Goal: Feedback & Contribution: Leave review/rating

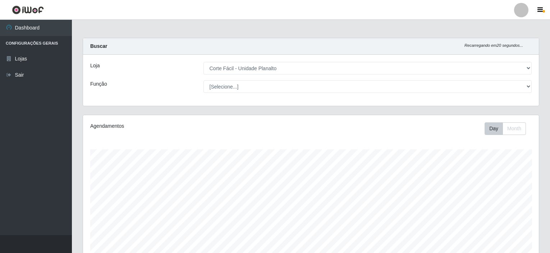
select select "202"
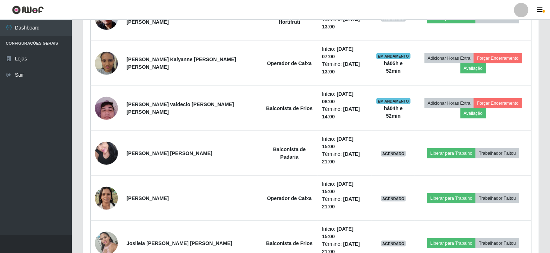
scroll to position [149, 456]
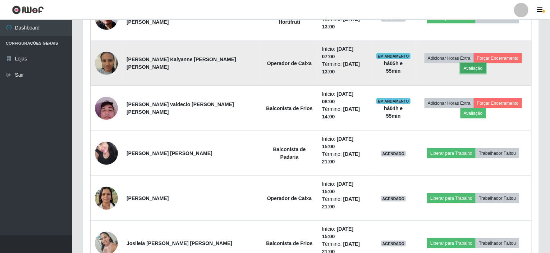
click at [474, 63] on button "Avaliação" at bounding box center [473, 68] width 26 height 10
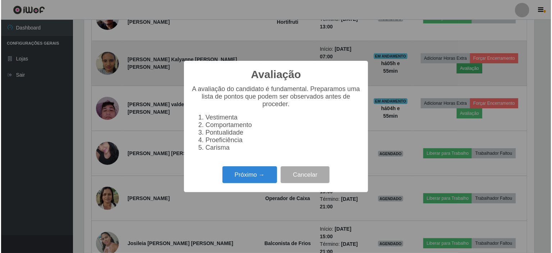
scroll to position [149, 453]
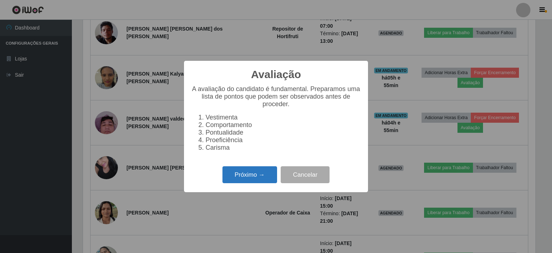
click at [244, 176] on button "Próximo →" at bounding box center [249, 174] width 55 height 17
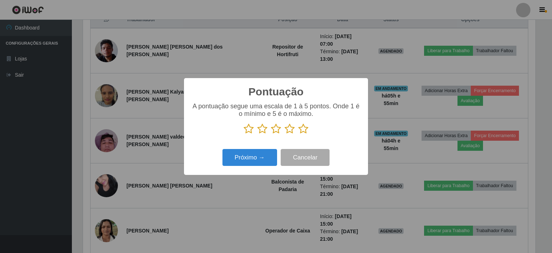
click at [289, 129] on icon at bounding box center [290, 128] width 10 height 11
click at [285, 134] on input "radio" at bounding box center [285, 134] width 0 height 0
click at [247, 160] on button "Próximo →" at bounding box center [249, 157] width 55 height 17
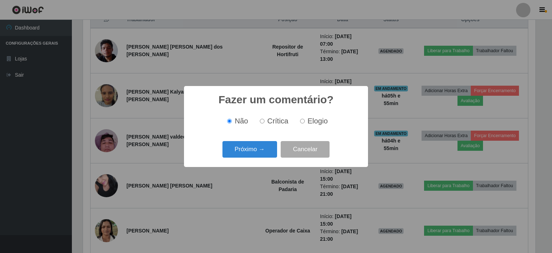
click at [303, 123] on input "Elogio" at bounding box center [302, 121] width 5 height 5
radio input "true"
click at [246, 147] on button "Próximo →" at bounding box center [249, 149] width 55 height 17
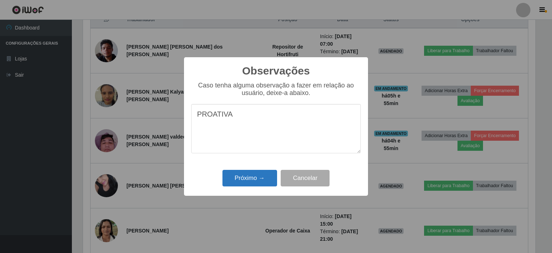
type textarea "PROATIVA"
click at [250, 179] on button "Próximo →" at bounding box center [249, 178] width 55 height 17
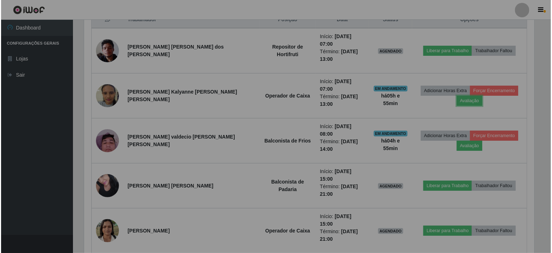
scroll to position [149, 456]
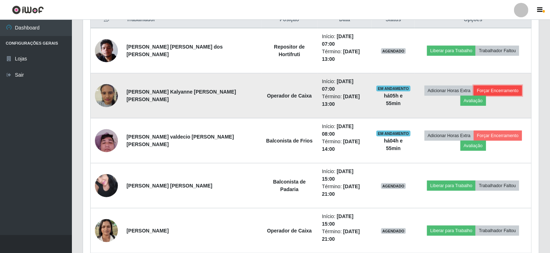
click at [494, 86] on button "Forçar Encerramento" at bounding box center [498, 91] width 48 height 10
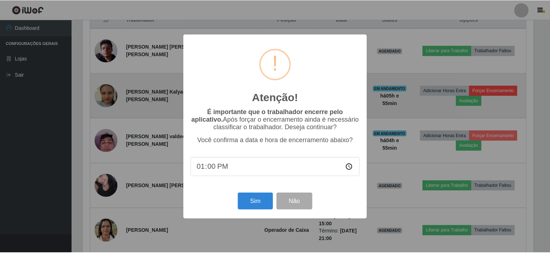
scroll to position [149, 453]
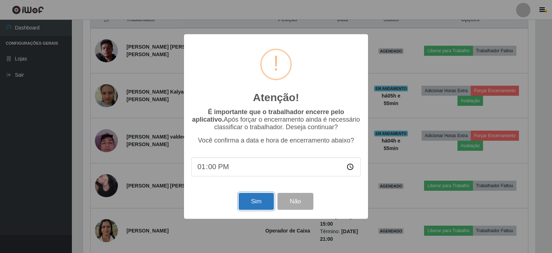
click at [253, 206] on button "Sim" at bounding box center [256, 201] width 35 height 17
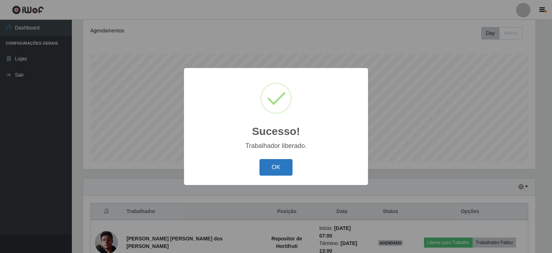
click at [276, 171] on button "OK" at bounding box center [275, 167] width 33 height 17
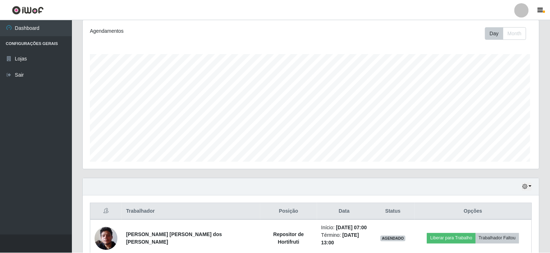
scroll to position [149, 456]
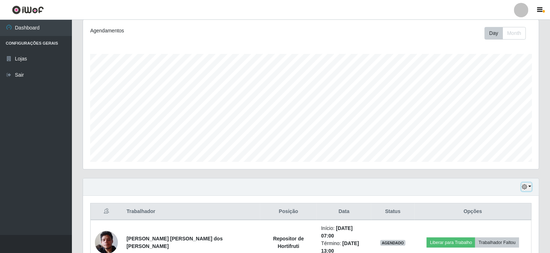
click at [529, 184] on button "button" at bounding box center [526, 187] width 10 height 8
click at [497, 156] on button "1 Semana" at bounding box center [502, 160] width 57 height 15
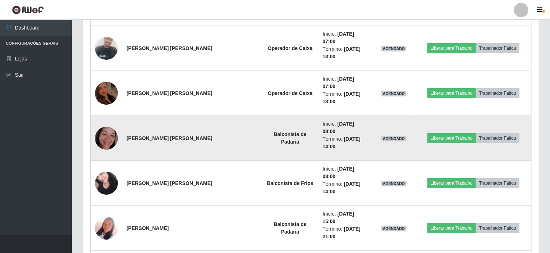
scroll to position [1245, 0]
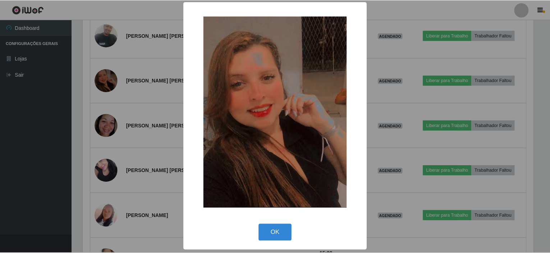
scroll to position [1, 0]
drag, startPoint x: 278, startPoint y: 234, endPoint x: 280, endPoint y: 227, distance: 7.0
click at [279, 234] on button "OK" at bounding box center [275, 232] width 33 height 17
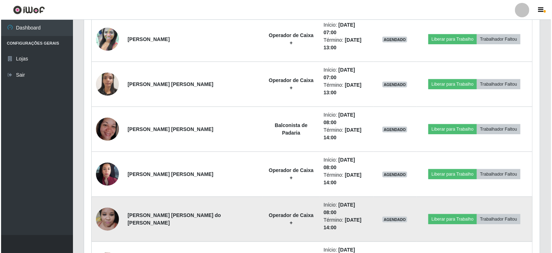
scroll to position [1569, 0]
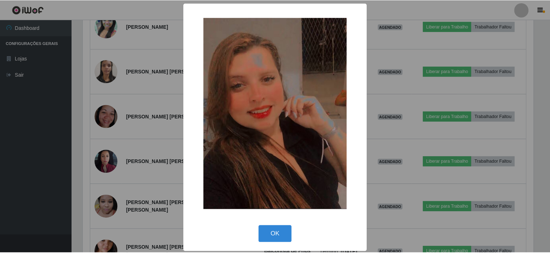
scroll to position [149, 453]
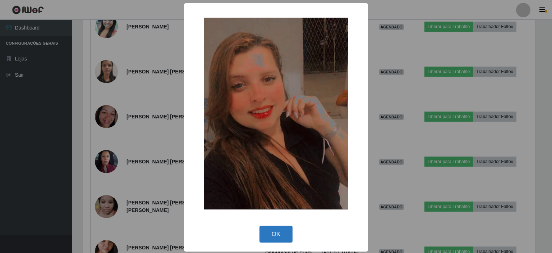
click at [283, 234] on button "OK" at bounding box center [275, 233] width 33 height 17
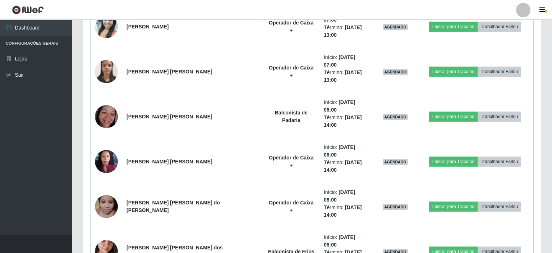
scroll to position [149, 456]
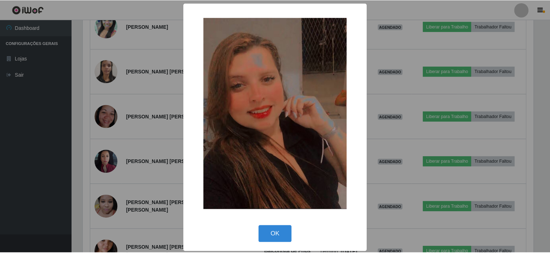
scroll to position [149, 453]
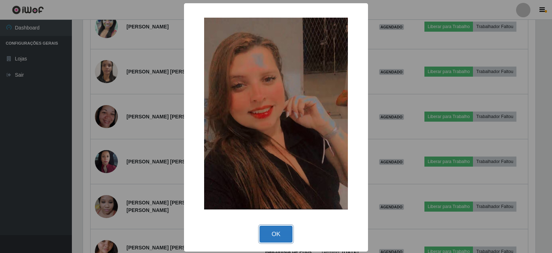
click at [270, 240] on button "OK" at bounding box center [275, 233] width 33 height 17
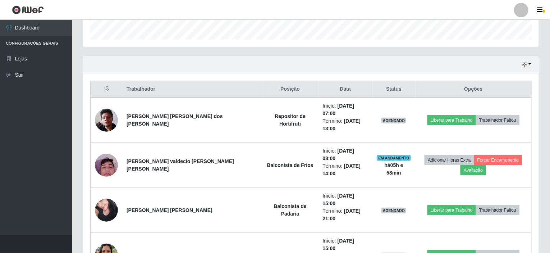
scroll to position [186, 0]
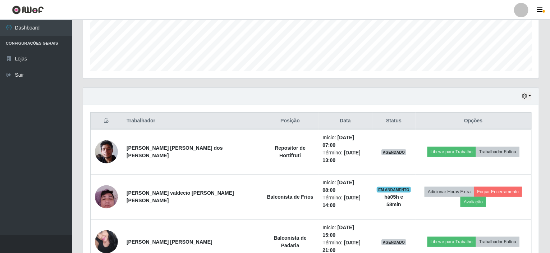
click at [526, 99] on div "Hoje 1 dia 3 dias 1 Semana Não encerrados" at bounding box center [311, 96] width 456 height 17
click at [526, 97] on icon "button" at bounding box center [524, 95] width 5 height 5
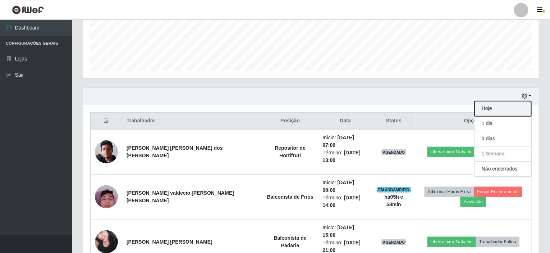
click at [502, 111] on button "Hoje" at bounding box center [502, 108] width 57 height 15
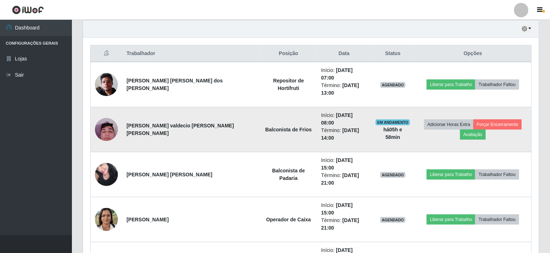
scroll to position [255, 0]
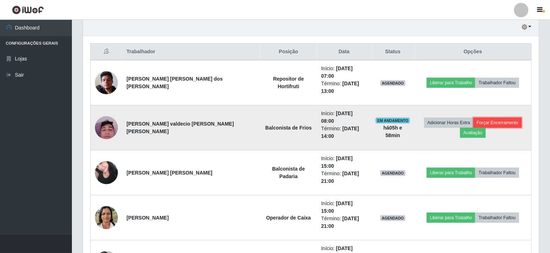
click at [479, 118] on button "Forçar Encerramento" at bounding box center [497, 123] width 48 height 10
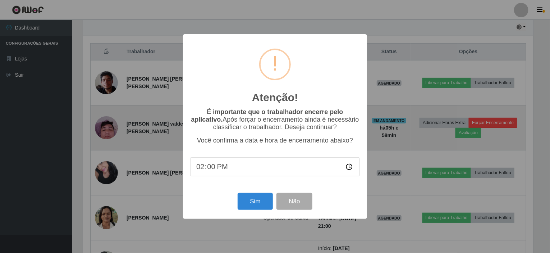
scroll to position [149, 453]
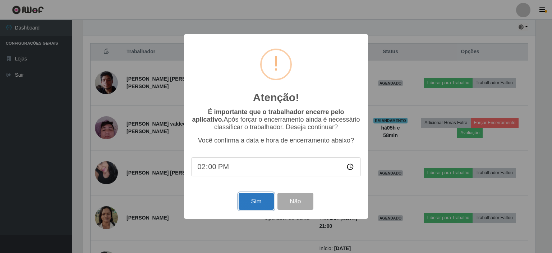
click at [255, 199] on button "Sim" at bounding box center [256, 201] width 35 height 17
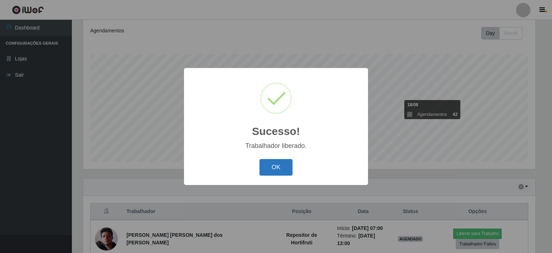
click at [281, 170] on button "OK" at bounding box center [275, 167] width 33 height 17
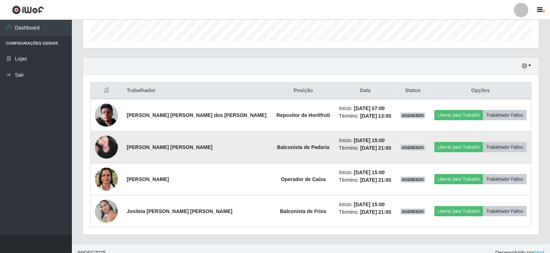
scroll to position [223, 0]
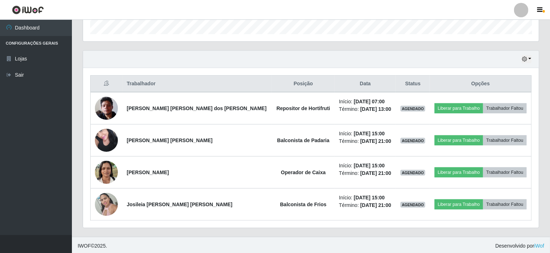
click at [532, 57] on div "Hoje 1 dia 3 dias 1 Semana Não encerrados" at bounding box center [311, 59] width 456 height 17
click at [530, 57] on button "button" at bounding box center [526, 59] width 10 height 8
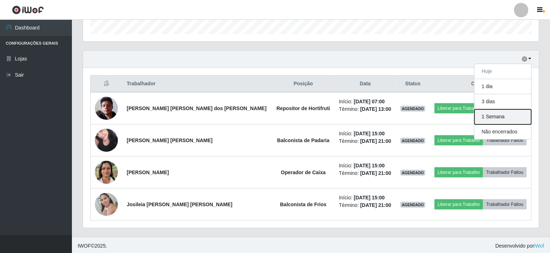
click at [500, 119] on button "1 Semana" at bounding box center [502, 116] width 57 height 15
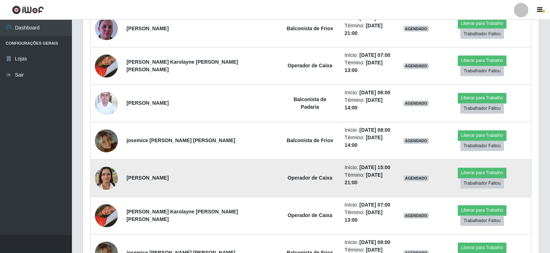
scroll to position [654, 0]
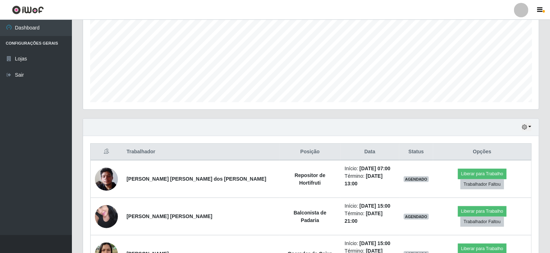
scroll to position [79, 0]
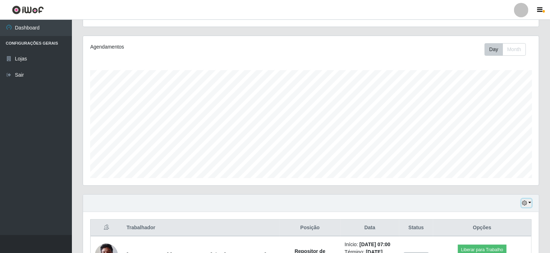
click at [522, 200] on icon "button" at bounding box center [524, 202] width 5 height 5
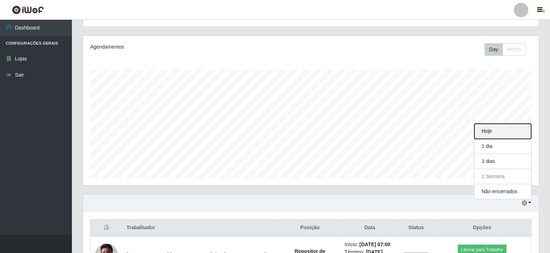
click at [494, 130] on button "Hoje" at bounding box center [502, 131] width 57 height 15
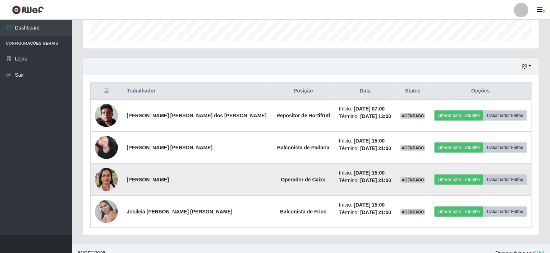
scroll to position [223, 0]
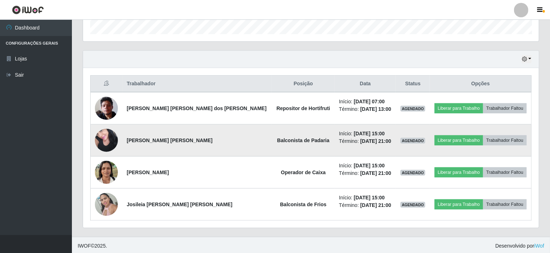
click at [115, 139] on img at bounding box center [106, 140] width 23 height 31
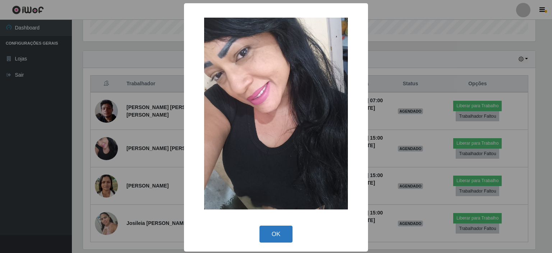
click at [265, 231] on button "OK" at bounding box center [275, 233] width 33 height 17
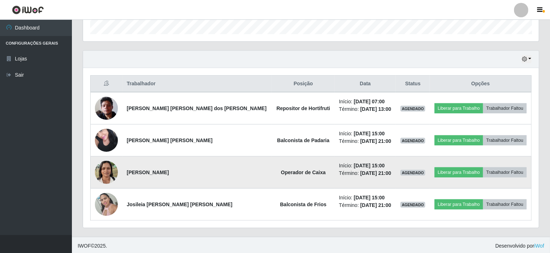
scroll to position [149, 456]
click at [107, 175] on img at bounding box center [106, 172] width 23 height 31
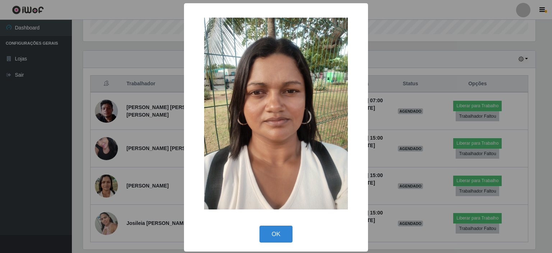
click at [162, 65] on div "× OK Cancel" at bounding box center [276, 126] width 552 height 253
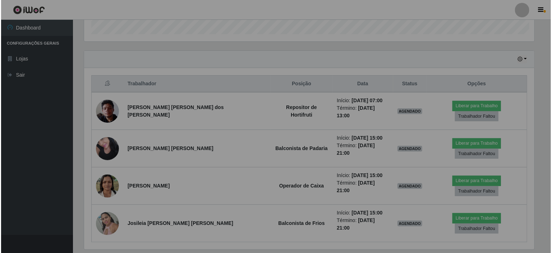
scroll to position [149, 456]
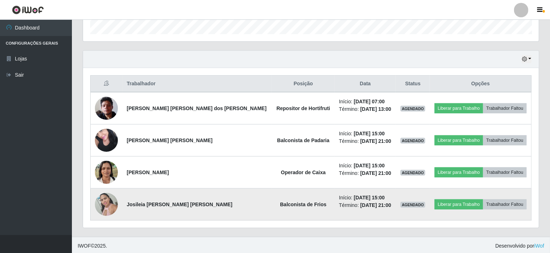
click at [106, 206] on img at bounding box center [106, 204] width 23 height 31
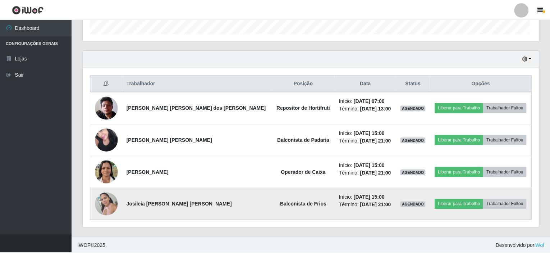
scroll to position [149, 453]
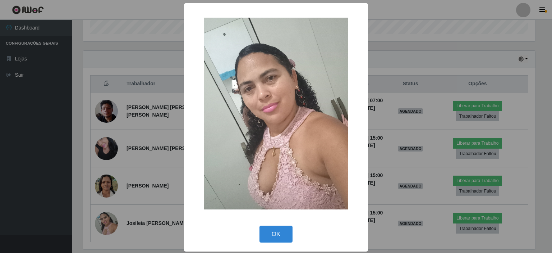
click at [144, 179] on div "× OK Cancel" at bounding box center [276, 126] width 552 height 253
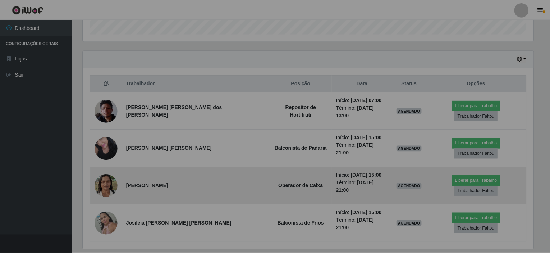
scroll to position [149, 456]
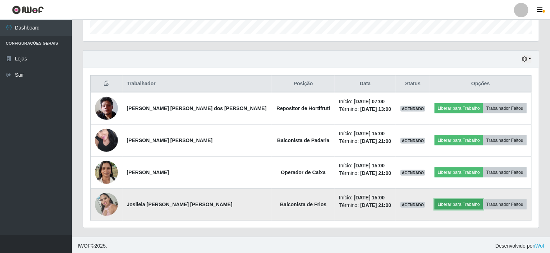
click at [447, 206] on button "Liberar para Trabalho" at bounding box center [458, 204] width 49 height 10
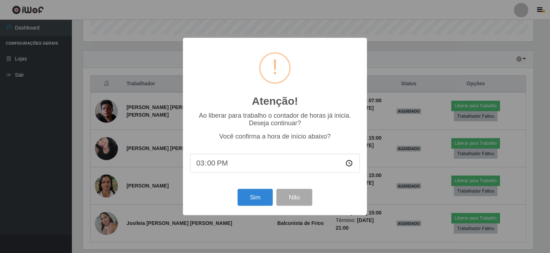
scroll to position [149, 453]
click at [246, 198] on button "Sim" at bounding box center [256, 197] width 35 height 17
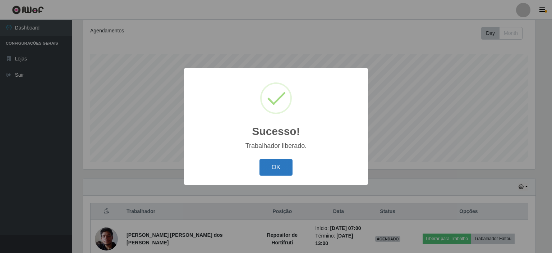
click at [283, 170] on button "OK" at bounding box center [275, 167] width 33 height 17
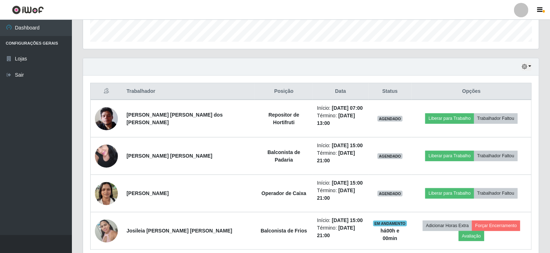
scroll to position [223, 0]
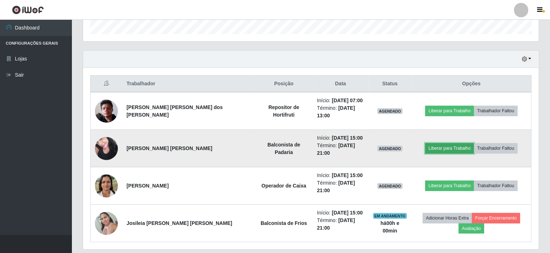
click at [430, 143] on button "Liberar para Trabalho" at bounding box center [449, 148] width 49 height 10
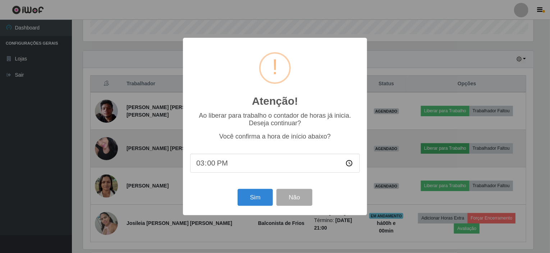
scroll to position [149, 453]
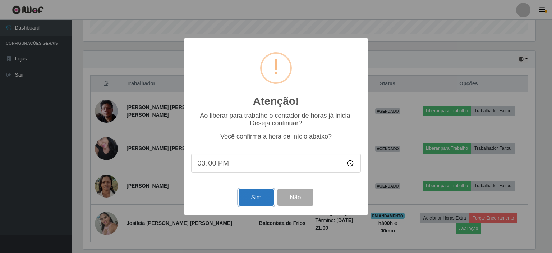
click at [260, 196] on button "Sim" at bounding box center [256, 197] width 35 height 17
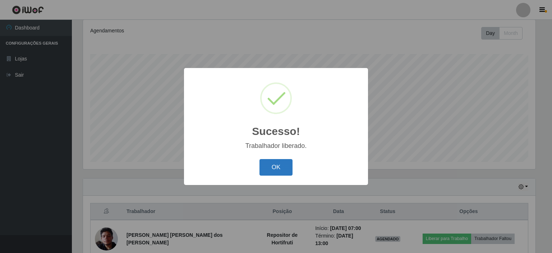
click at [267, 161] on button "OK" at bounding box center [275, 167] width 33 height 17
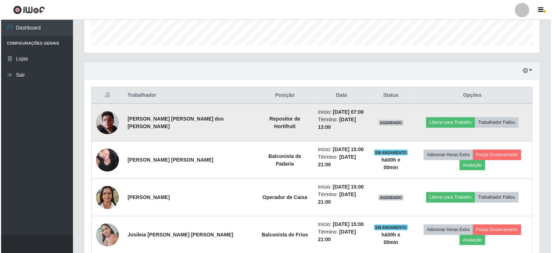
scroll to position [223, 0]
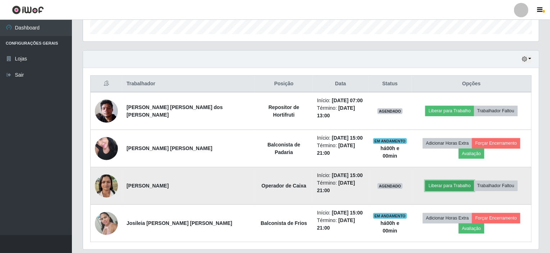
click at [432, 180] on button "Liberar para Trabalho" at bounding box center [449, 185] width 49 height 10
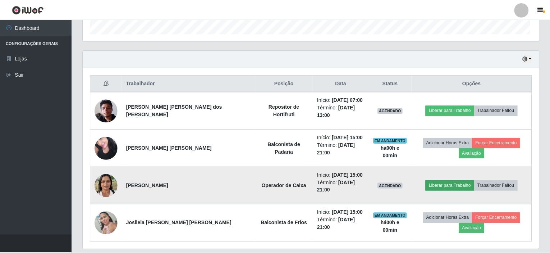
scroll to position [149, 453]
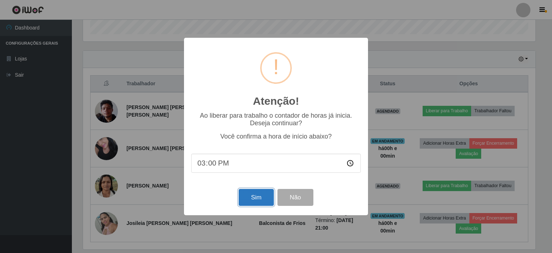
click at [254, 195] on button "Sim" at bounding box center [256, 197] width 35 height 17
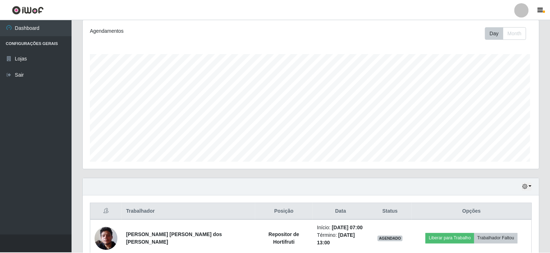
scroll to position [0, 0]
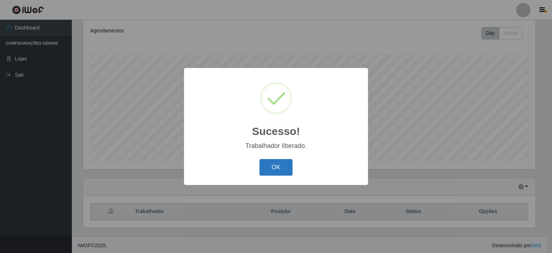
click at [287, 170] on button "OK" at bounding box center [275, 167] width 33 height 17
